Goal: Task Accomplishment & Management: Use online tool/utility

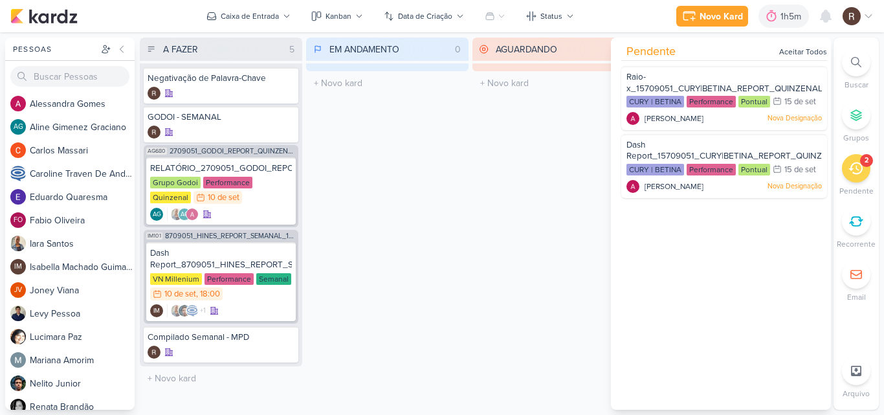
scroll to position [722, 0]
click at [786, 16] on div "1h5m" at bounding box center [793, 17] width 25 height 14
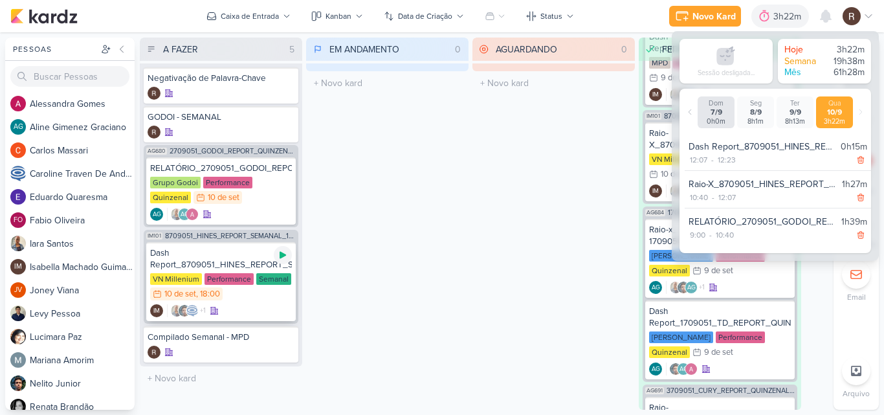
click at [282, 256] on icon at bounding box center [283, 255] width 6 height 7
click at [209, 184] on div "Performance" at bounding box center [227, 183] width 49 height 12
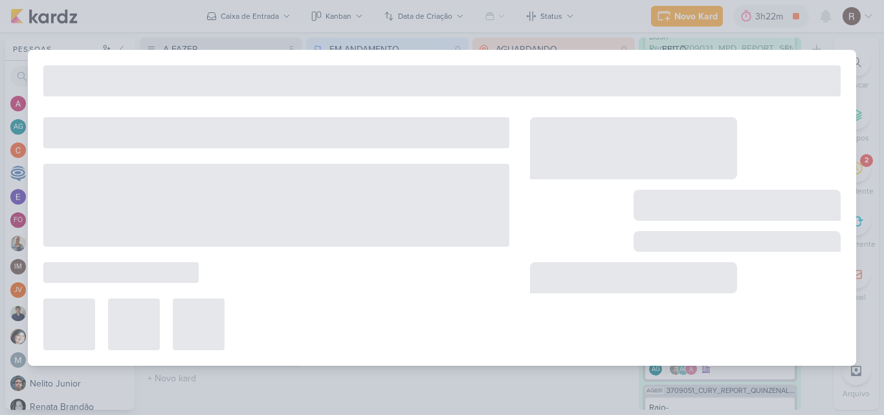
type input "RELATÓRIO_2709051_GODOI_REPORT_QUINZENAL_11.09"
type input "10 de setembro de 2025 às 23:59"
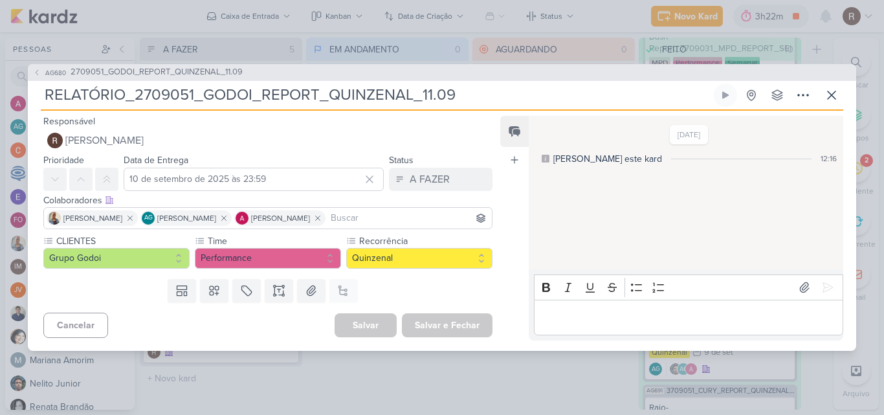
click at [595, 304] on div "Editor editing area: main" at bounding box center [688, 318] width 309 height 36
drag, startPoint x: 193, startPoint y: 65, endPoint x: 194, endPoint y: 72, distance: 7.1
click at [194, 72] on div "AG680 2709051_GODOI_REPORT_QUINZENAL_11.09" at bounding box center [442, 72] width 829 height 17
click at [194, 72] on span "2709051_GODOI_REPORT_QUINZENAL_11.09" at bounding box center [157, 72] width 172 height 13
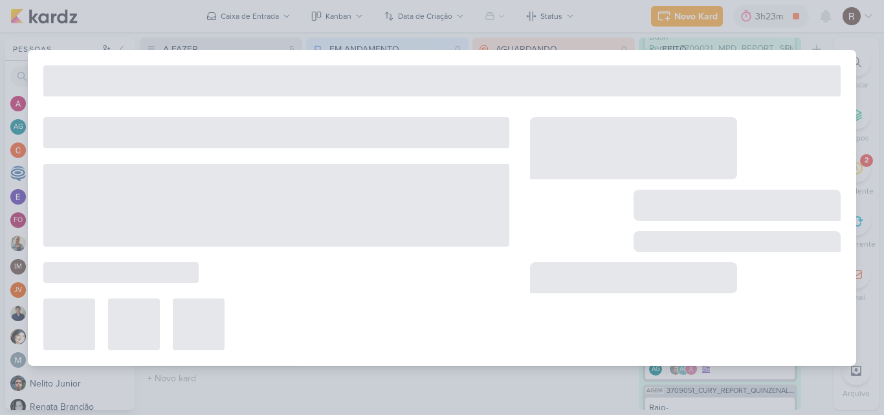
type input "2709051_GODOI_REPORT_QUINZENAL_11.09"
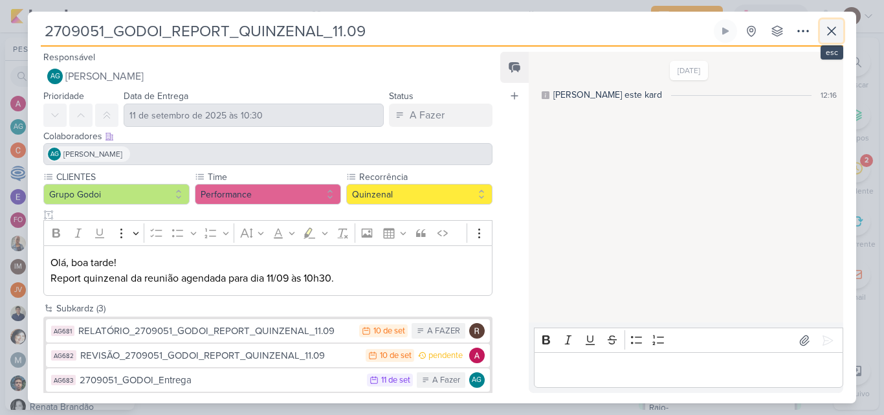
click at [822, 39] on button at bounding box center [831, 30] width 23 height 23
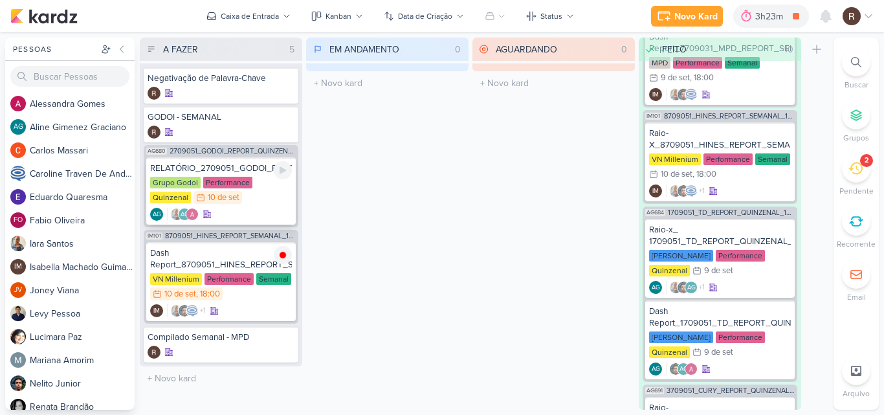
click at [248, 197] on div "Grupo Godoi Performance Quinzenal 10/9 10 de set" at bounding box center [221, 191] width 142 height 28
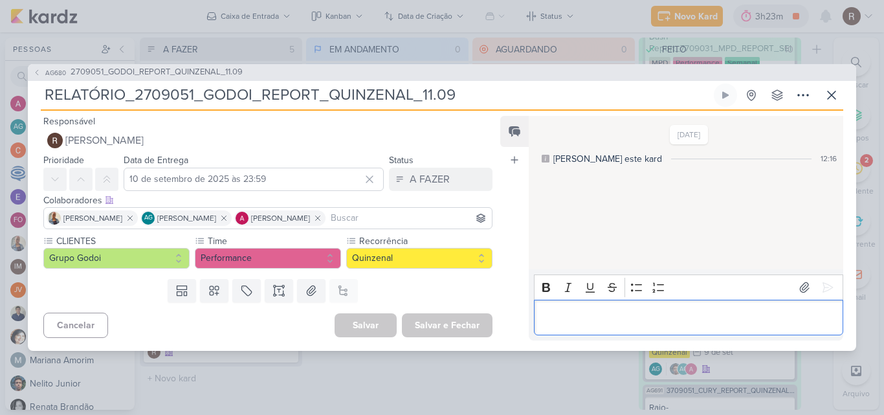
click at [562, 307] on div "Editor editing area: main" at bounding box center [688, 318] width 309 height 36
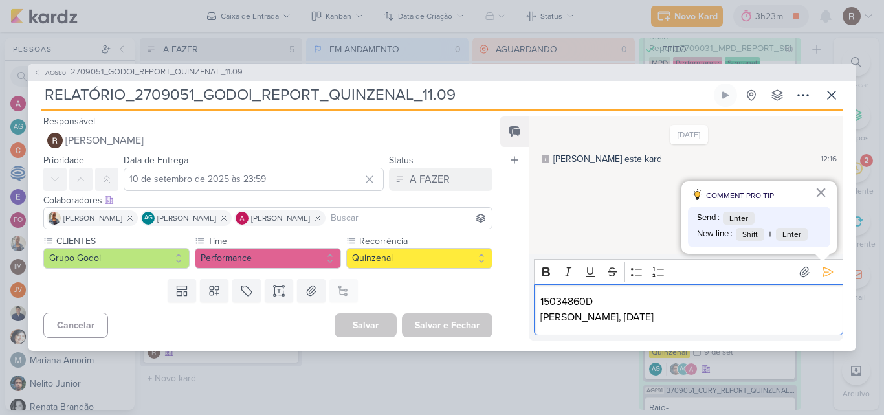
click at [562, 307] on p "15034860D [PERSON_NAME], [DATE]" at bounding box center [688, 309] width 296 height 31
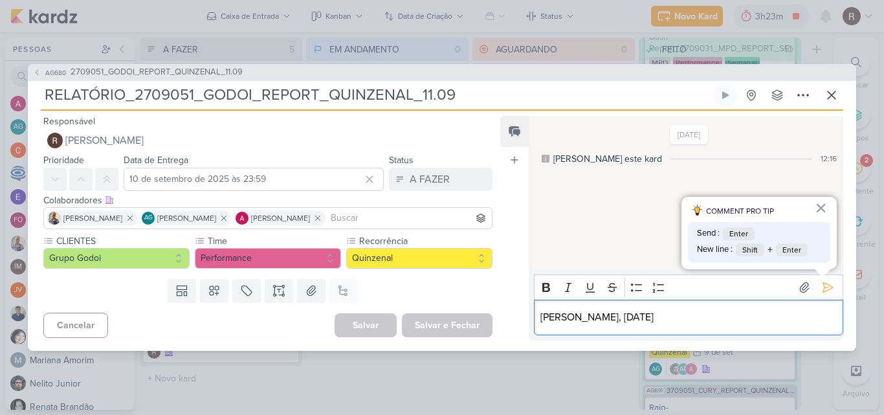
click at [563, 315] on p "[PERSON_NAME], [DATE]" at bounding box center [688, 317] width 296 height 16
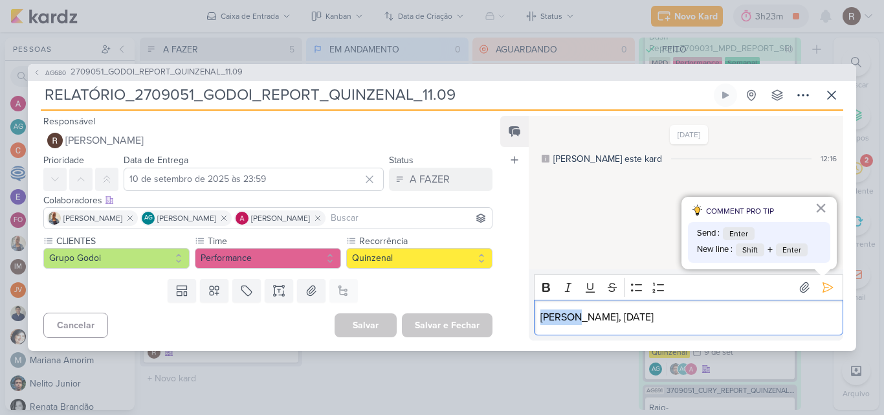
click at [563, 315] on p "[PERSON_NAME], [DATE]" at bounding box center [688, 317] width 296 height 16
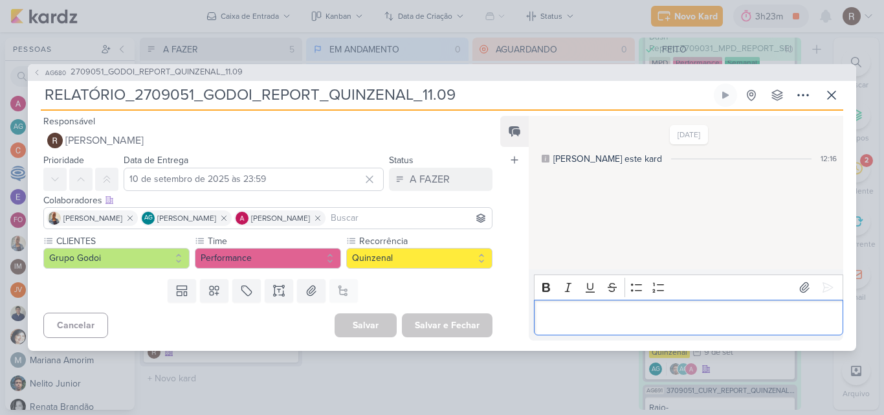
click at [740, 320] on p "Editor editing area: main" at bounding box center [688, 317] width 296 height 16
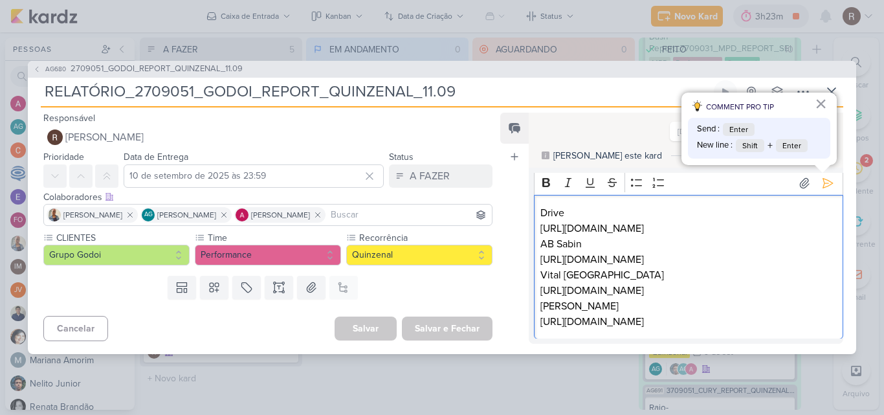
scroll to position [0, 0]
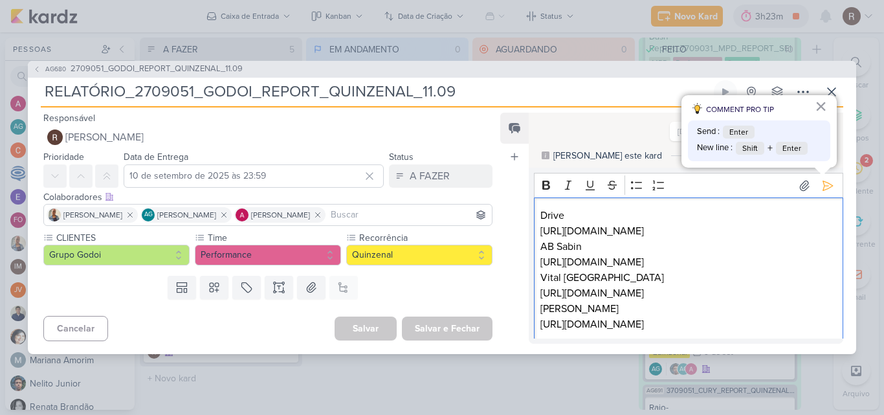
click at [720, 239] on p "Drive [URL][DOMAIN_NAME]" at bounding box center [688, 223] width 296 height 31
click at [630, 270] on p "[PERSON_NAME] [URL][DOMAIN_NAME]" at bounding box center [688, 254] width 296 height 31
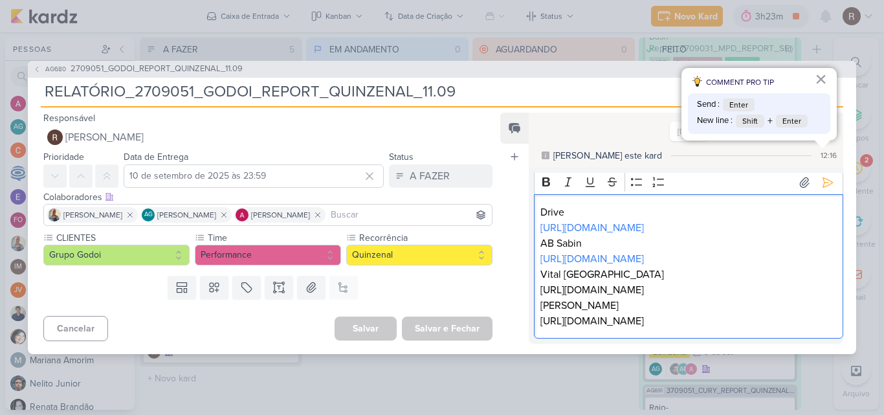
scroll to position [65, 0]
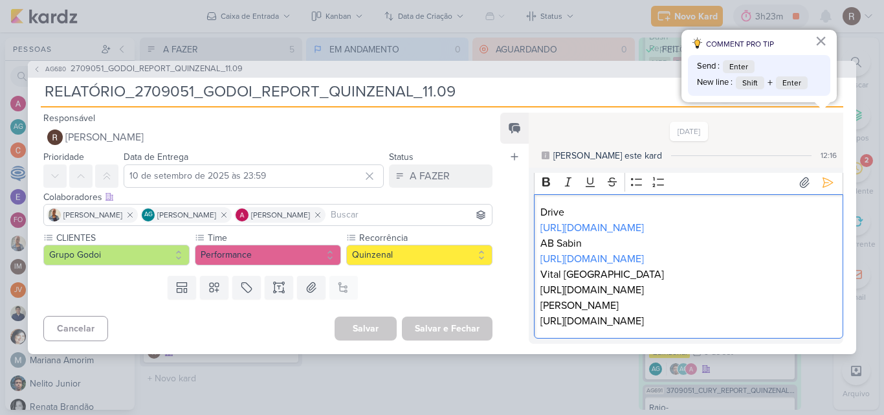
click at [642, 274] on p "Vital [GEOGRAPHIC_DATA] [URL][DOMAIN_NAME]" at bounding box center [688, 282] width 296 height 31
click at [616, 320] on p "[PERSON_NAME] [URL][DOMAIN_NAME]" at bounding box center [688, 313] width 296 height 31
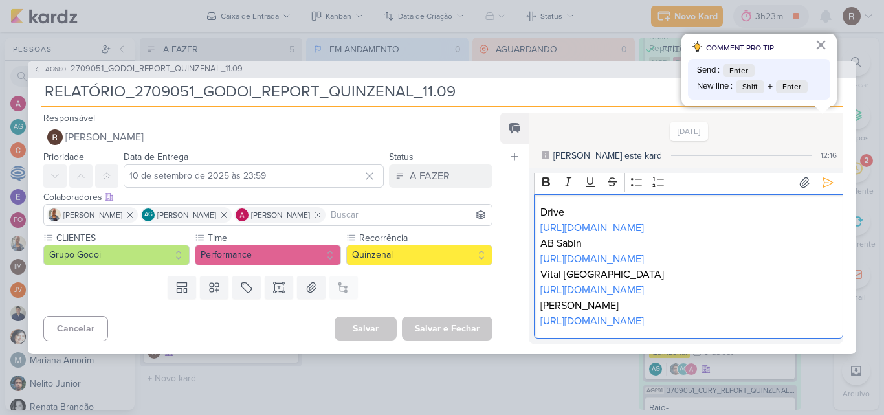
scroll to position [0, 0]
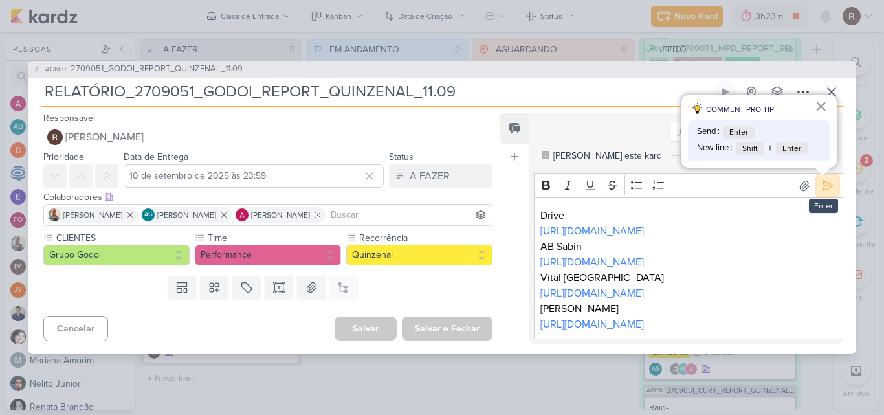
click at [818, 191] on button at bounding box center [828, 185] width 21 height 21
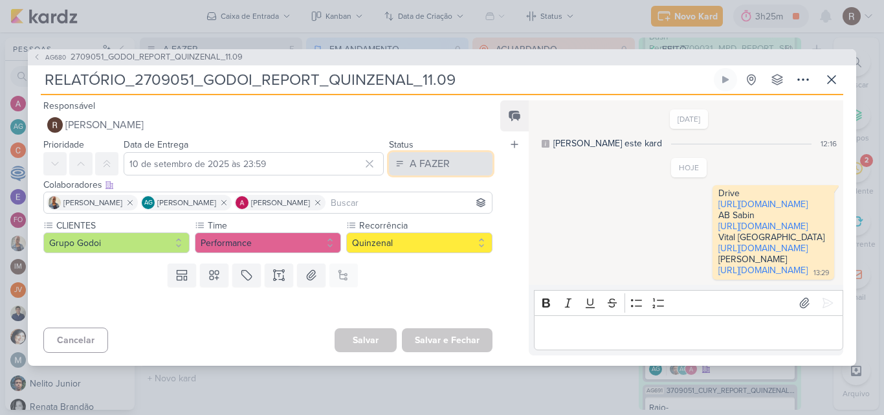
click at [439, 156] on div "A FAZER" at bounding box center [430, 164] width 40 height 16
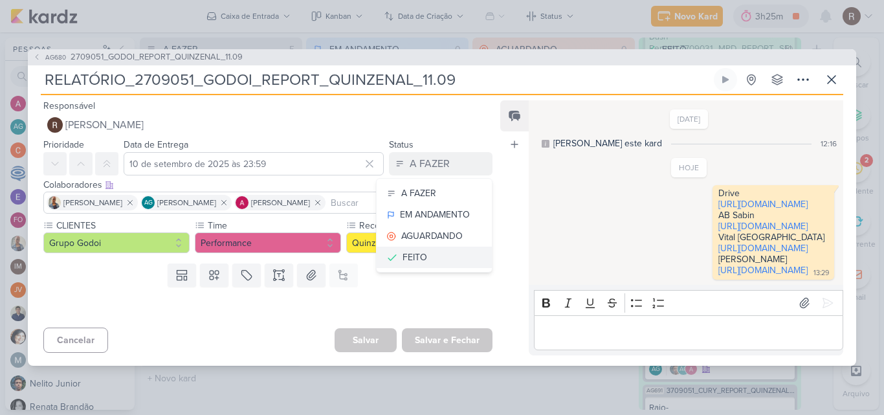
click at [419, 251] on div "FEITO" at bounding box center [415, 258] width 25 height 14
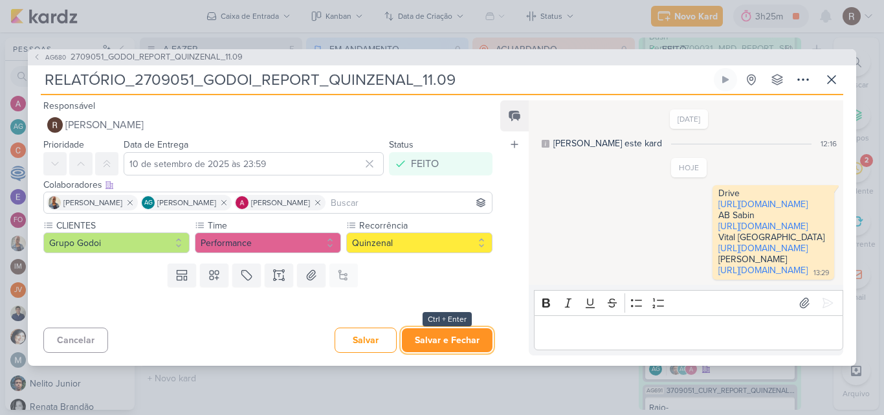
click at [452, 352] on button "Salvar e Fechar" at bounding box center [447, 340] width 91 height 24
